Goal: Transaction & Acquisition: Purchase product/service

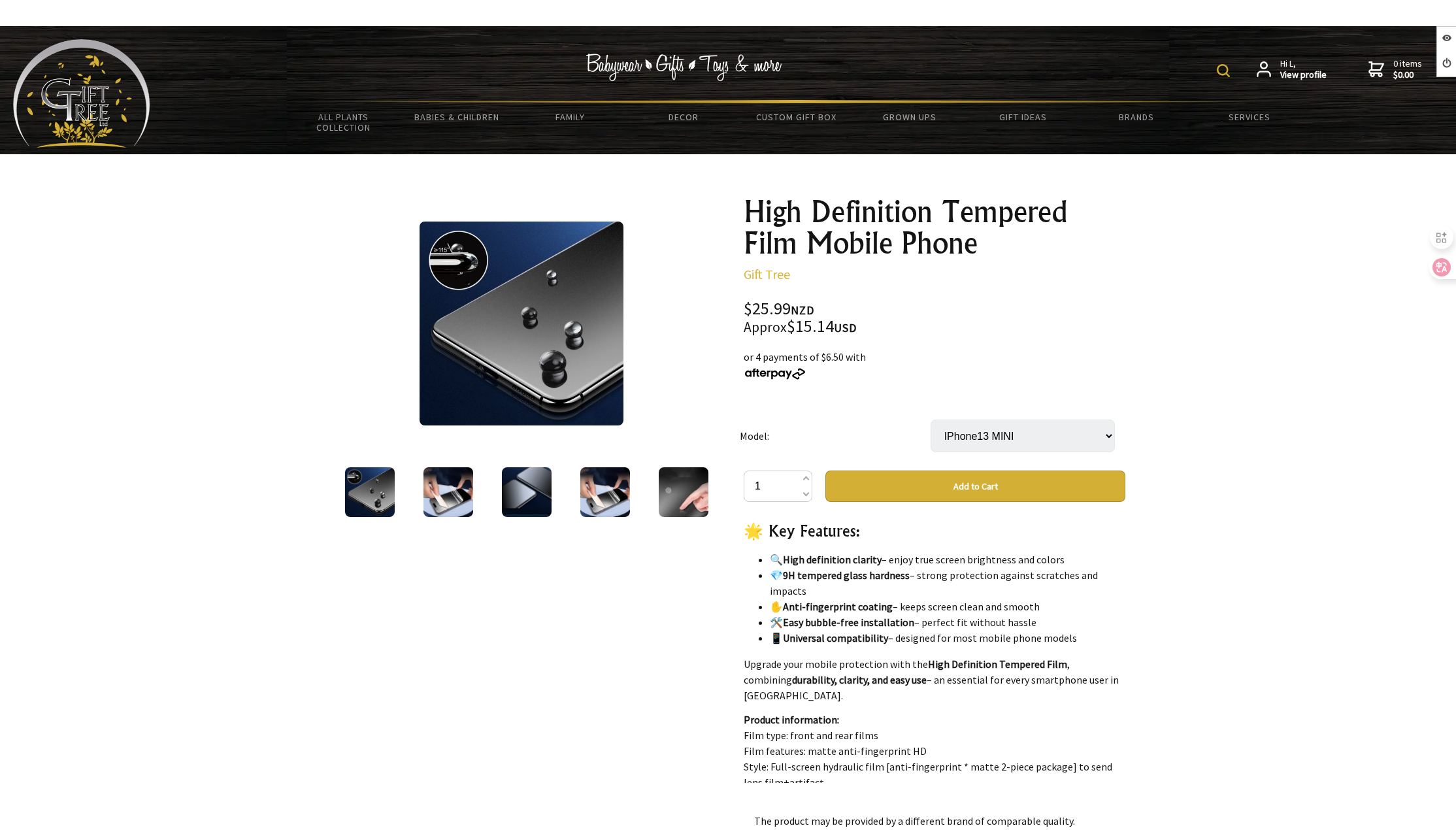
scroll to position [360, 0]
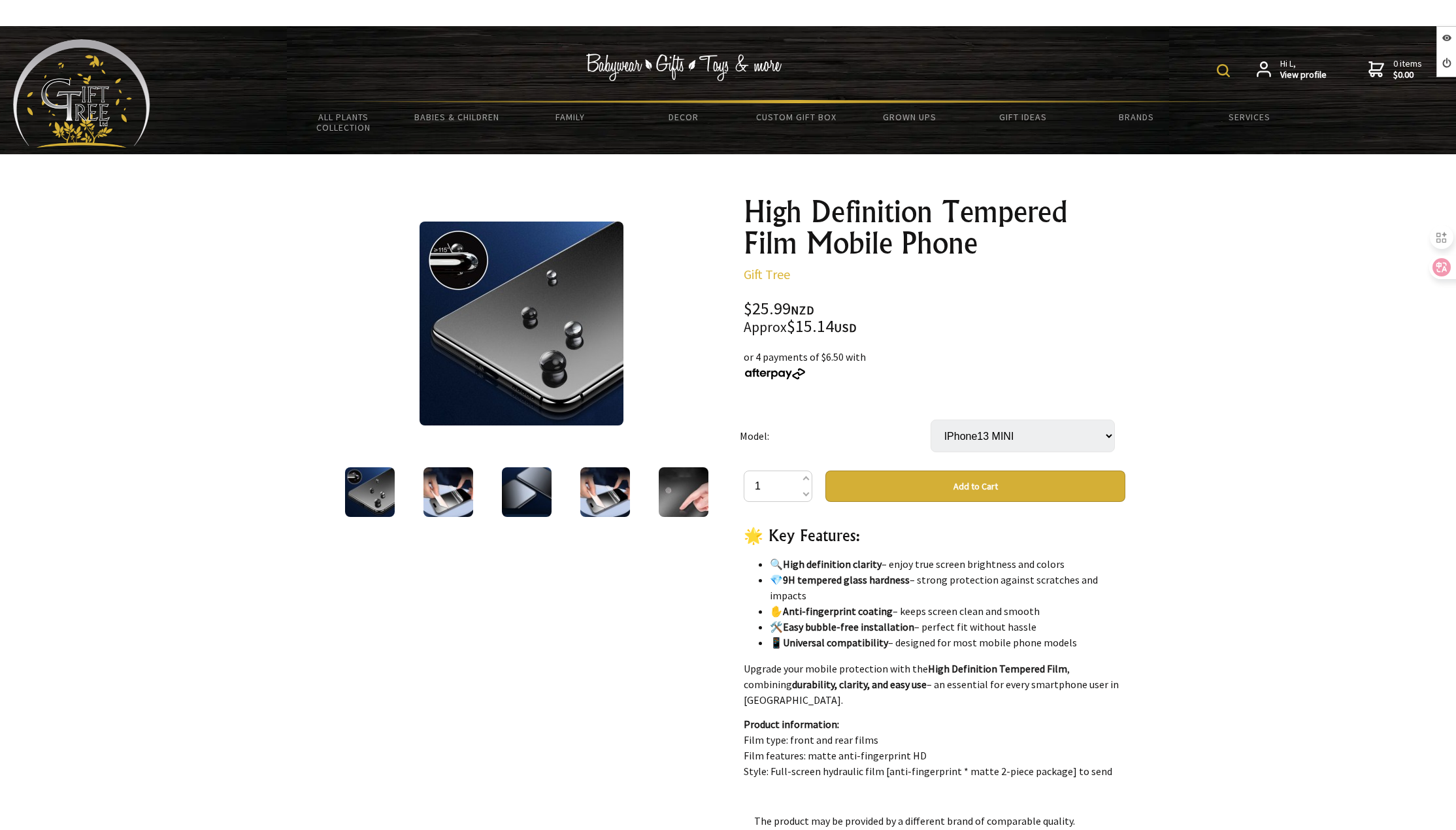
click at [975, 426] on select "Select… IPhone13 IPhone13 MINI IPhone13 pro IPhone13 pro max IPhone14 PRO IPhon…" at bounding box center [1022, 435] width 184 height 33
select select "IPhone15 pro"
click at [930, 419] on select "Select… IPhone13 IPhone13 MINI IPhone13 pro IPhone13 pro max IPhone14 PRO IPhon…" at bounding box center [1022, 435] width 184 height 33
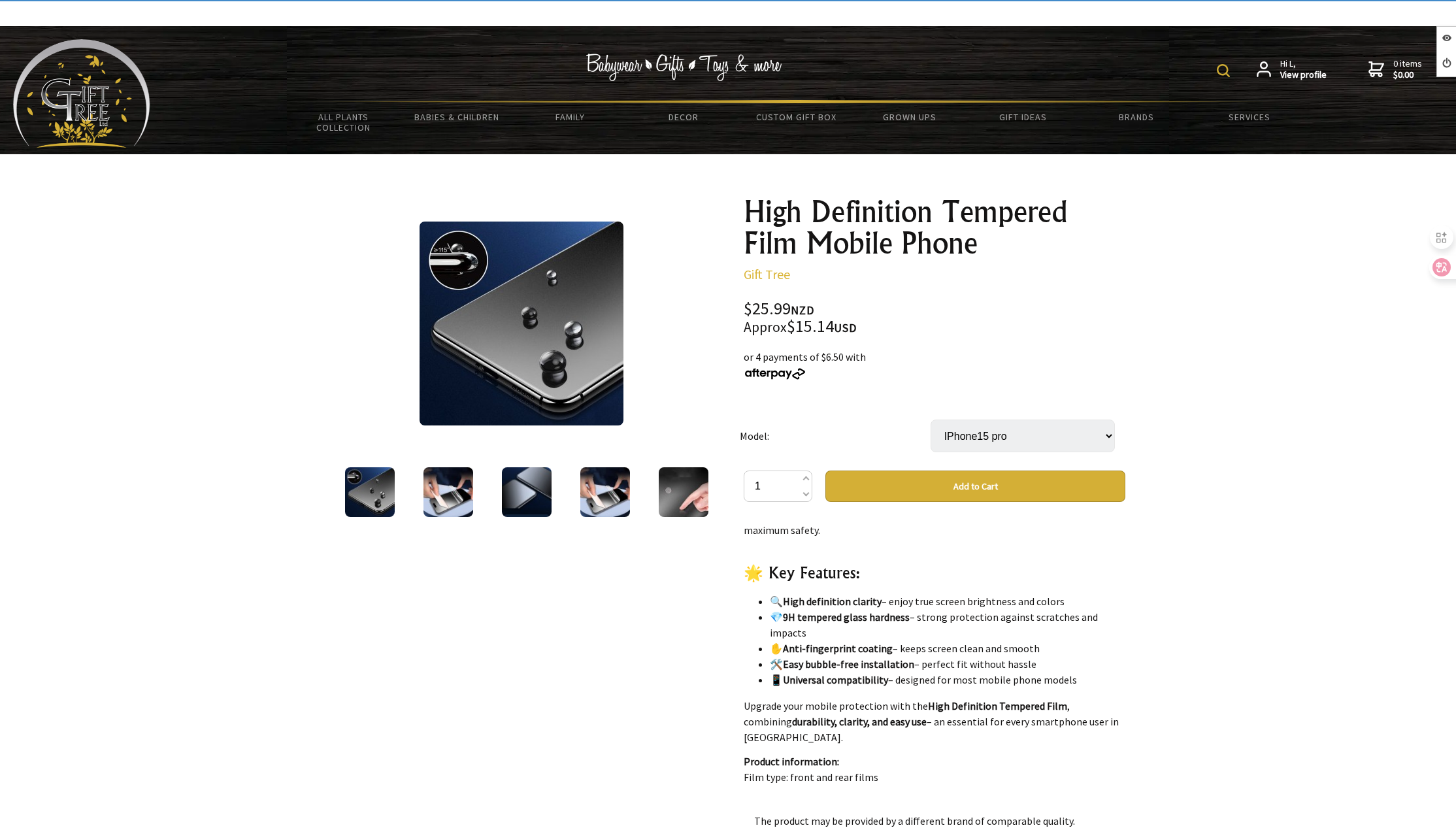
scroll to position [33, 0]
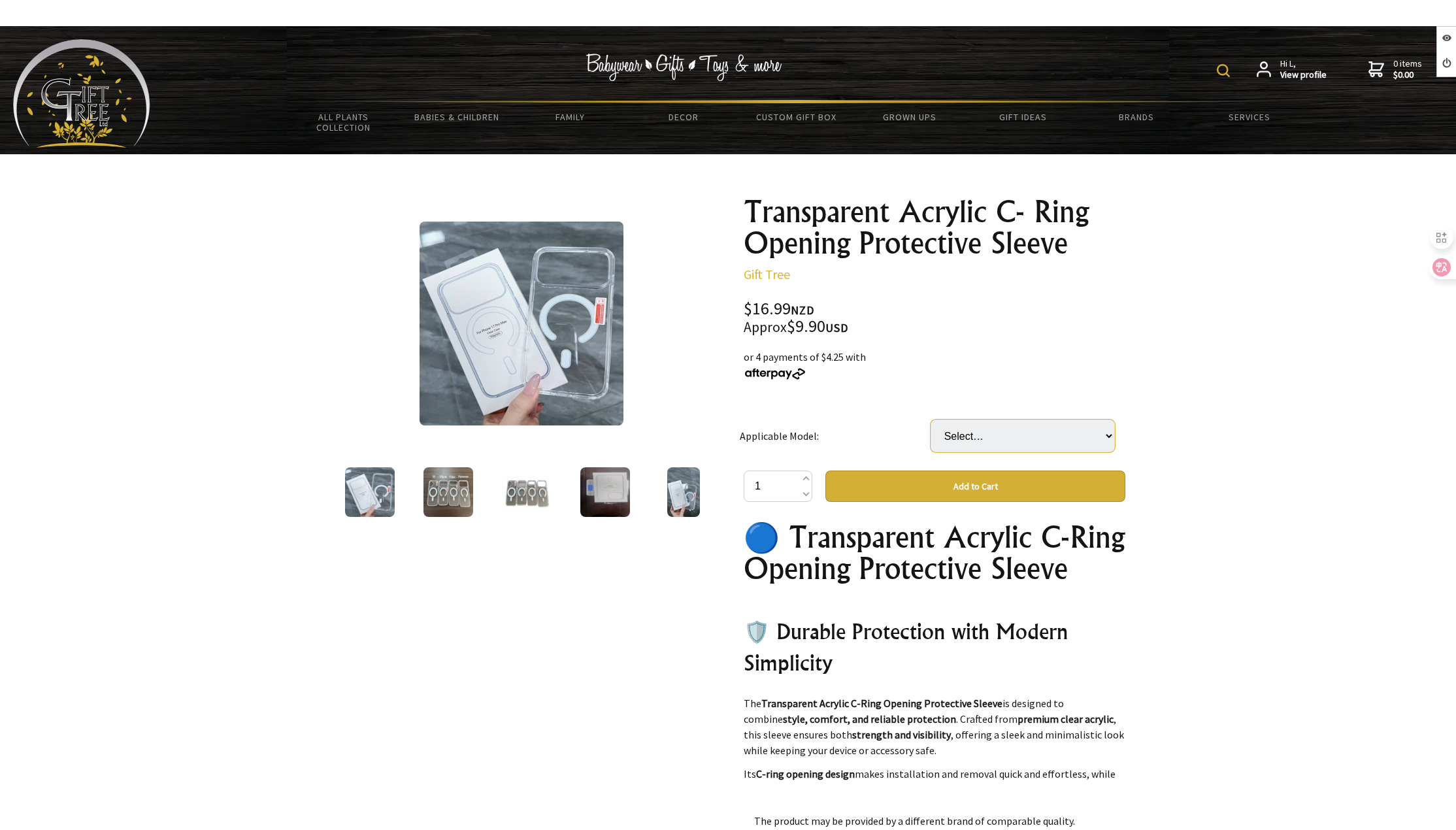
drag, startPoint x: 983, startPoint y: 428, endPoint x: 981, endPoint y: 435, distance: 7.3
click at [983, 427] on select "Select… 17 17air 17pro 17promax" at bounding box center [1022, 435] width 184 height 33
select select "17pro"
click at [930, 419] on select "Select… 17 17air 17pro 17promax" at bounding box center [1022, 435] width 184 height 33
